Goal: Find specific page/section

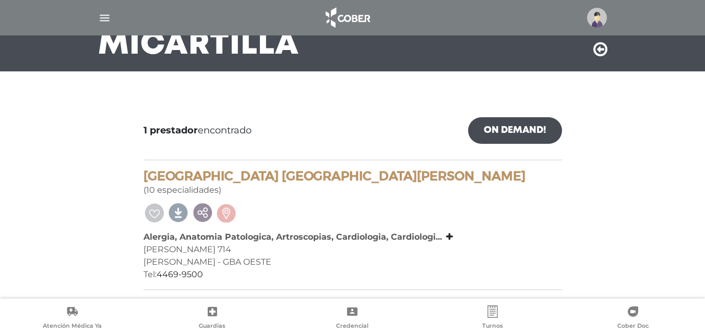
scroll to position [89, 0]
click at [107, 23] on img "button" at bounding box center [104, 17] width 13 height 13
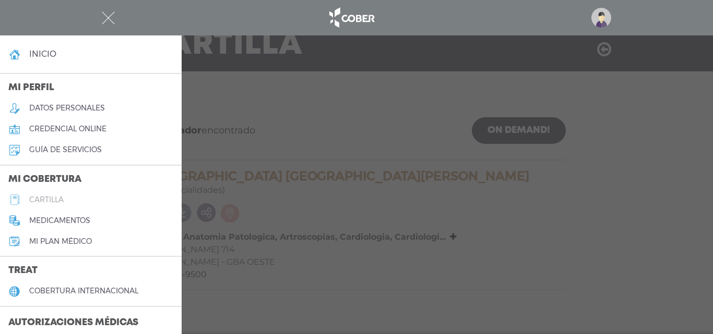
click at [59, 198] on h5 "cartilla" at bounding box center [46, 200] width 34 height 9
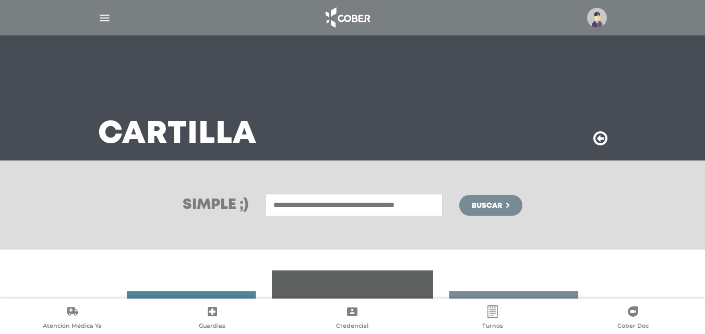
click at [290, 210] on input "text" at bounding box center [353, 205] width 177 height 22
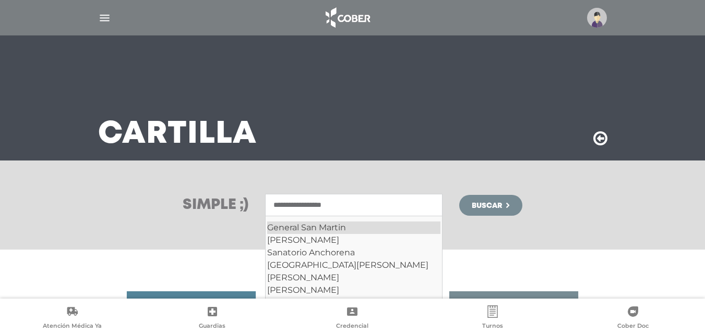
click at [308, 225] on div "General San Martin" at bounding box center [353, 228] width 173 height 13
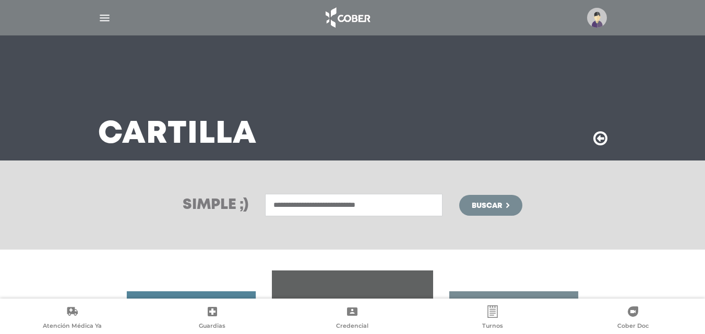
type input "**********"
click at [502, 206] on span "Buscar" at bounding box center [487, 205] width 30 height 7
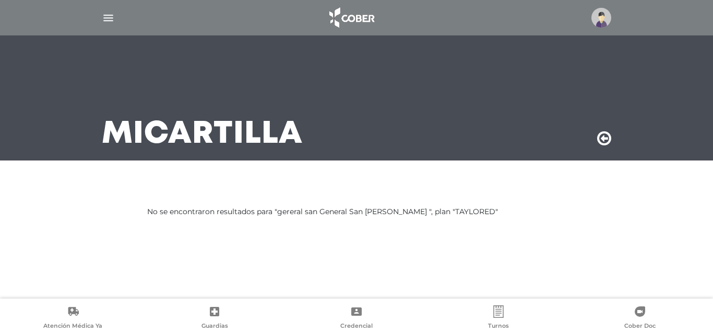
click at [104, 18] on img "button" at bounding box center [108, 17] width 13 height 13
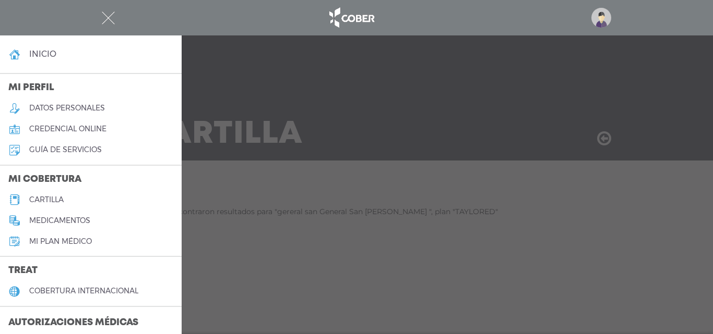
click at [33, 202] on h5 "cartilla" at bounding box center [46, 200] width 34 height 9
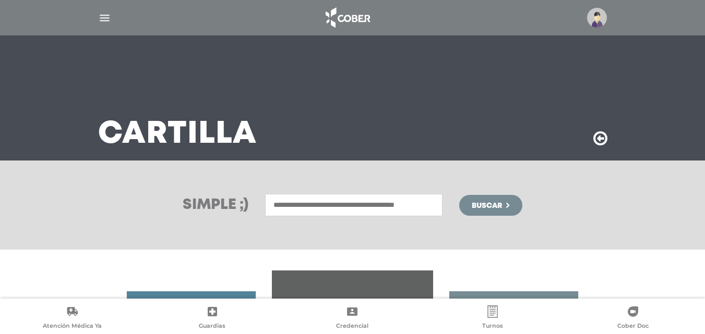
click at [309, 207] on input "text" at bounding box center [353, 205] width 177 height 22
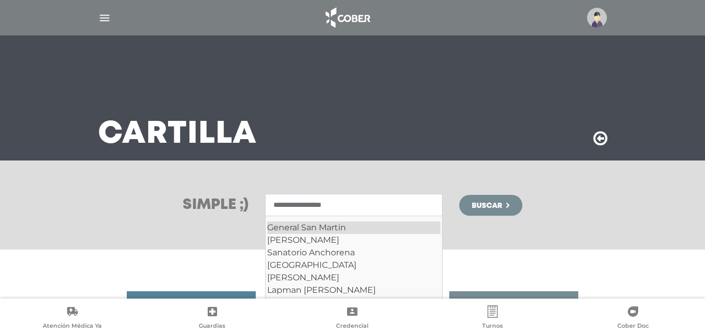
click at [302, 227] on div "General San Martin" at bounding box center [353, 228] width 173 height 13
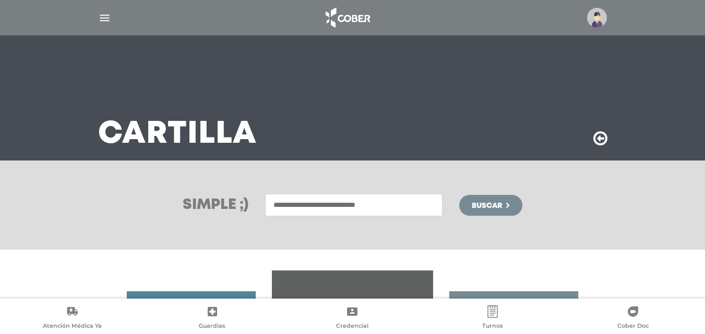
click at [318, 209] on input "**********" at bounding box center [353, 205] width 177 height 22
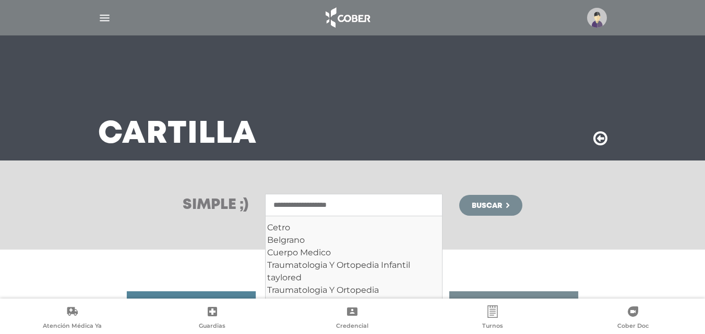
type input "**********"
click at [496, 202] on span "Buscar" at bounding box center [487, 205] width 30 height 7
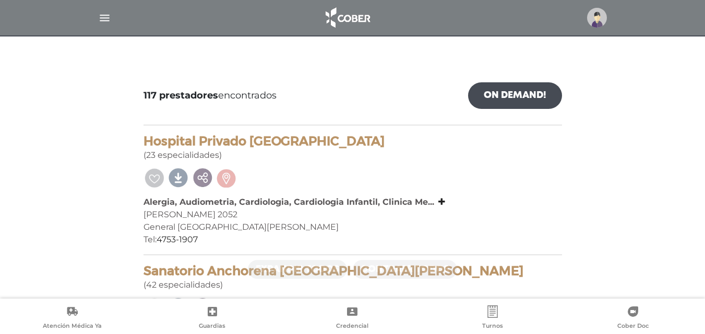
scroll to position [156, 0]
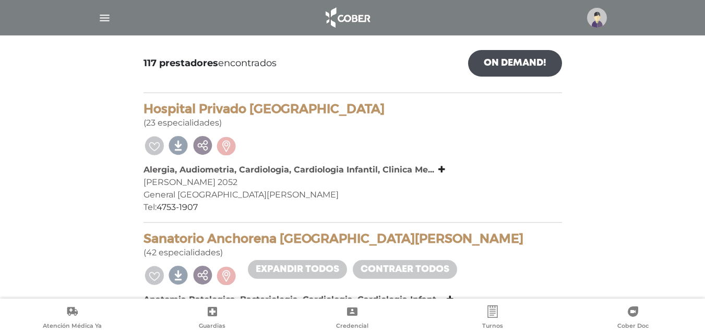
click at [595, 18] on img at bounding box center [597, 18] width 20 height 20
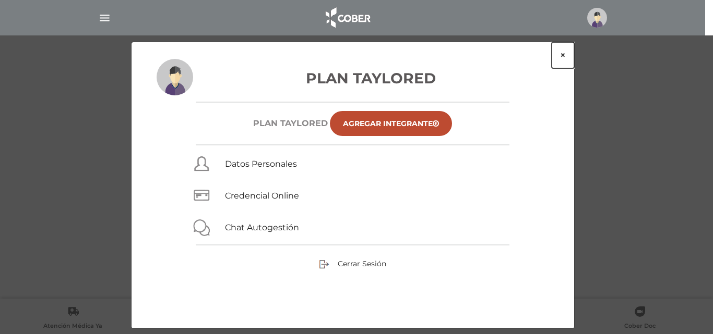
click at [560, 56] on button "×" at bounding box center [562, 55] width 22 height 26
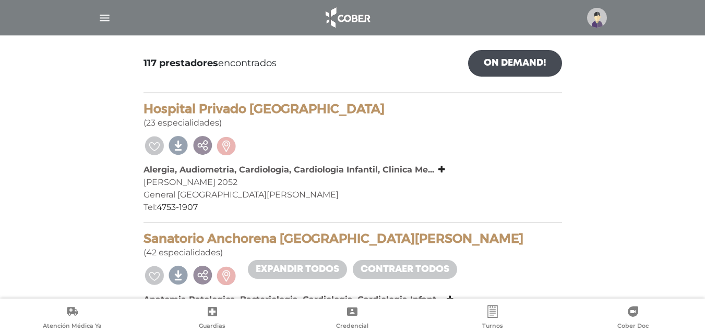
click at [103, 17] on img "button" at bounding box center [104, 17] width 13 height 13
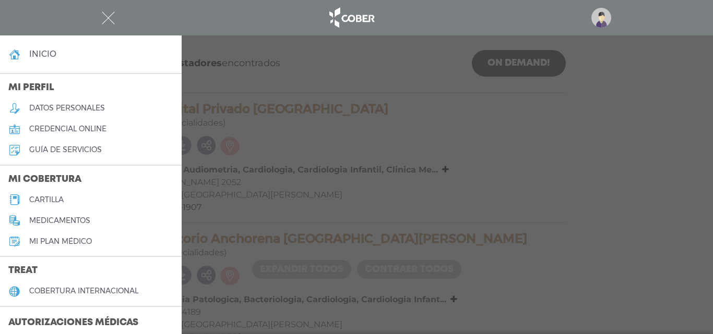
click at [46, 201] on h5 "cartilla" at bounding box center [46, 200] width 34 height 9
